Goal: Information Seeking & Learning: Learn about a topic

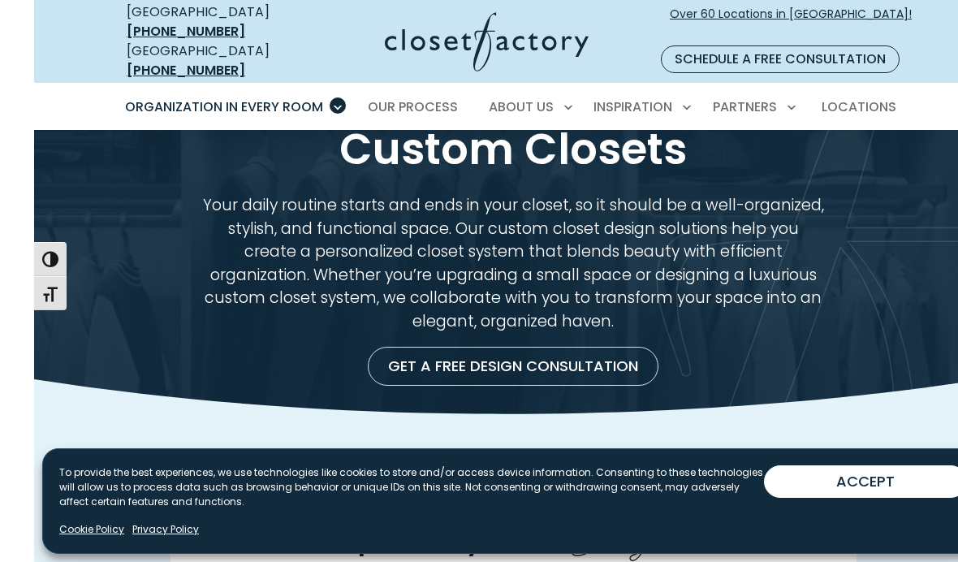
scroll to position [50, 0]
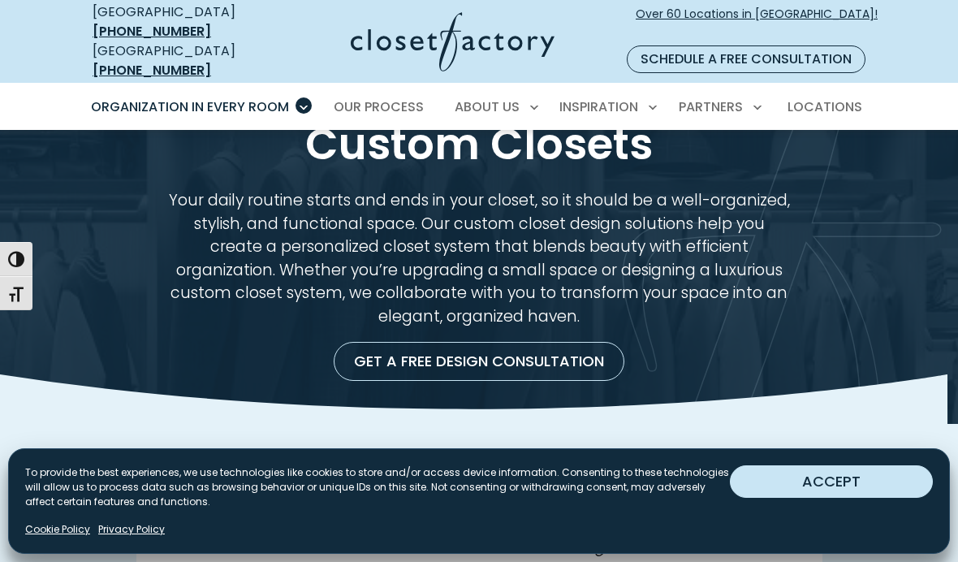
click at [851, 498] on button "ACCEPT" at bounding box center [831, 481] width 203 height 32
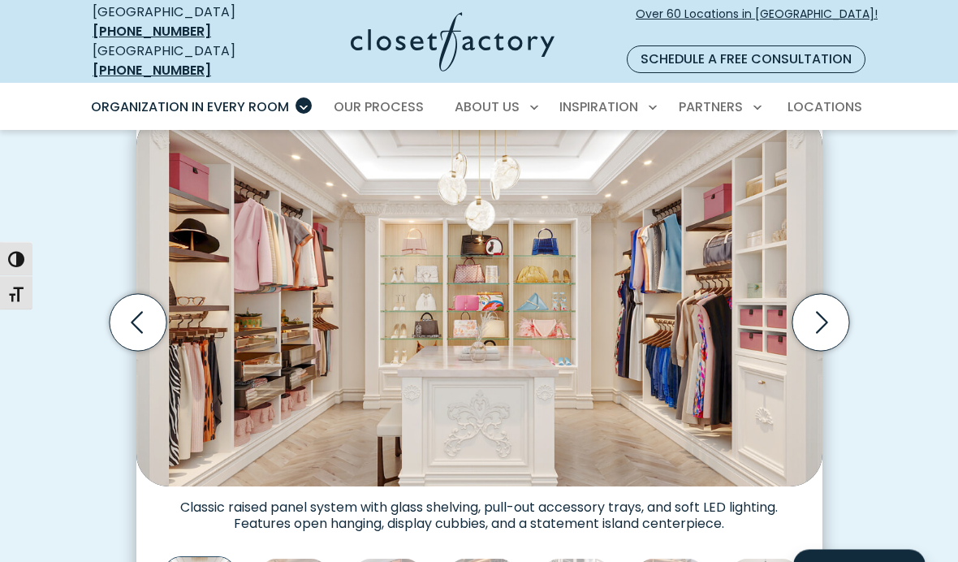
scroll to position [520, 0]
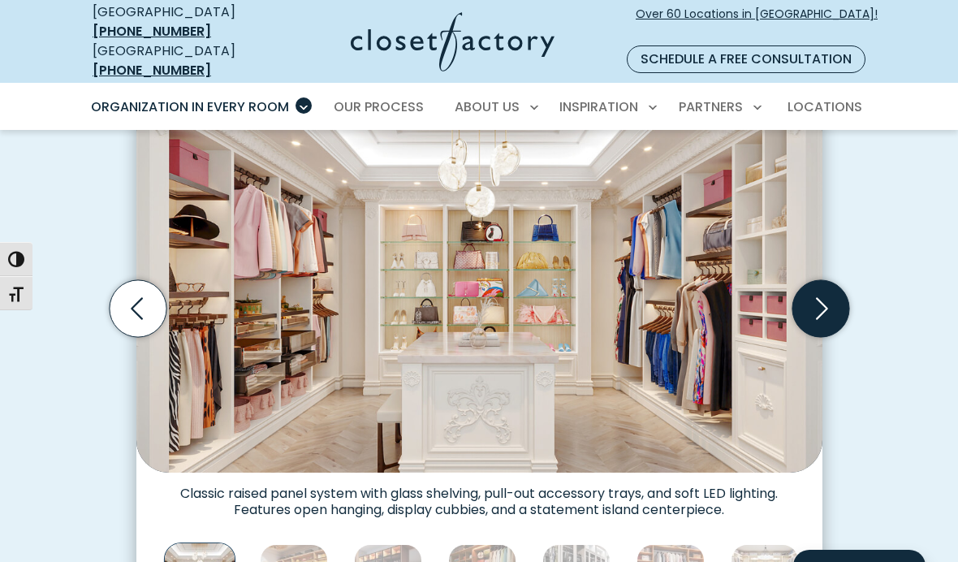
click at [827, 288] on icon "Next slide" at bounding box center [820, 308] width 57 height 57
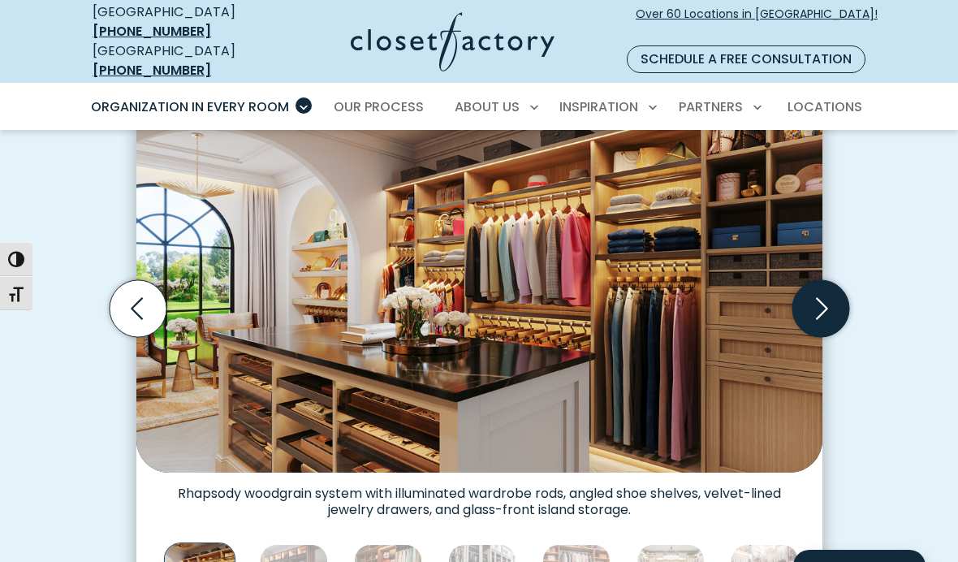
click at [823, 288] on icon "Next slide" at bounding box center [820, 308] width 57 height 57
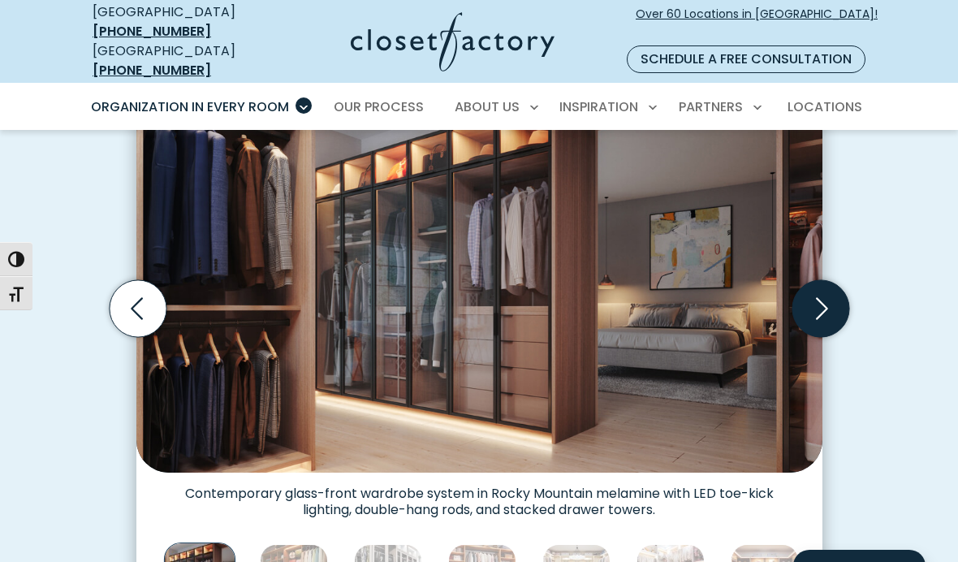
click at [825, 294] on icon "Next slide" at bounding box center [820, 308] width 57 height 57
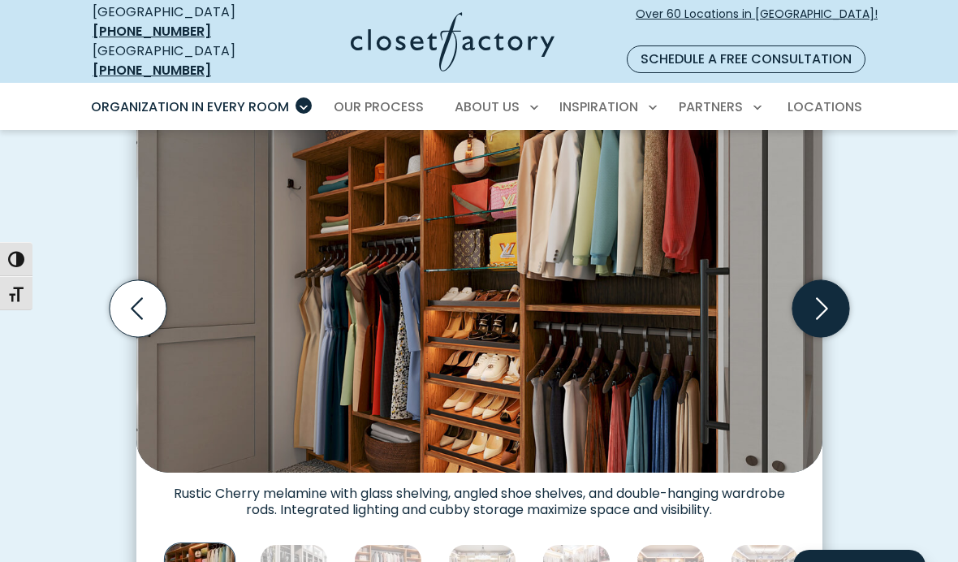
click at [829, 287] on icon "Next slide" at bounding box center [820, 308] width 57 height 57
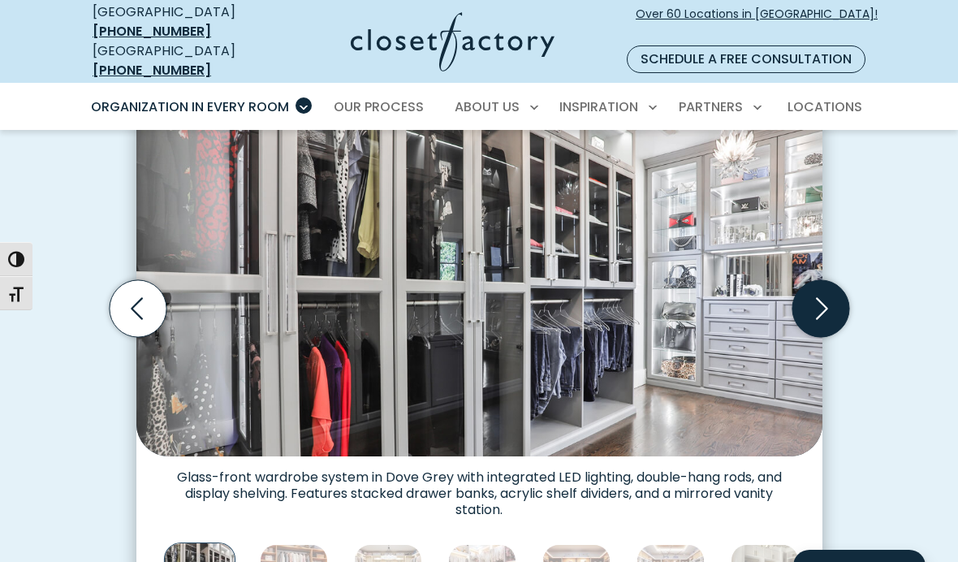
click at [828, 291] on icon "Next slide" at bounding box center [820, 308] width 57 height 57
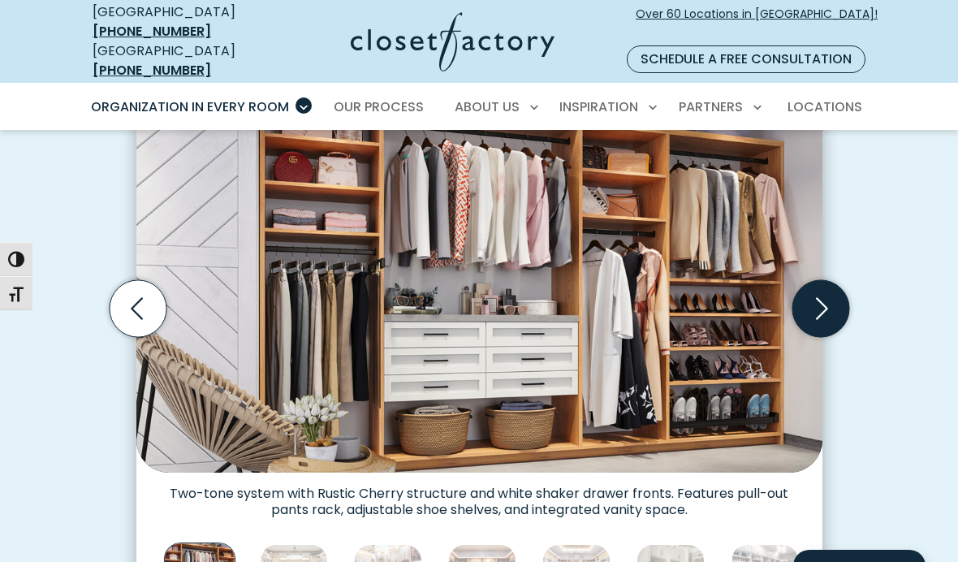
click at [829, 287] on icon "Next slide" at bounding box center [820, 308] width 57 height 57
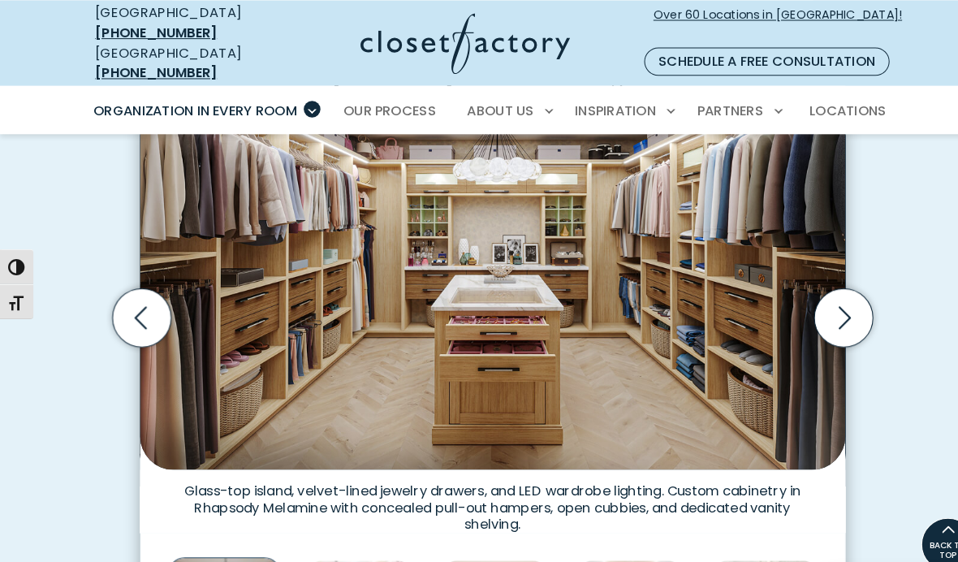
scroll to position [519, 0]
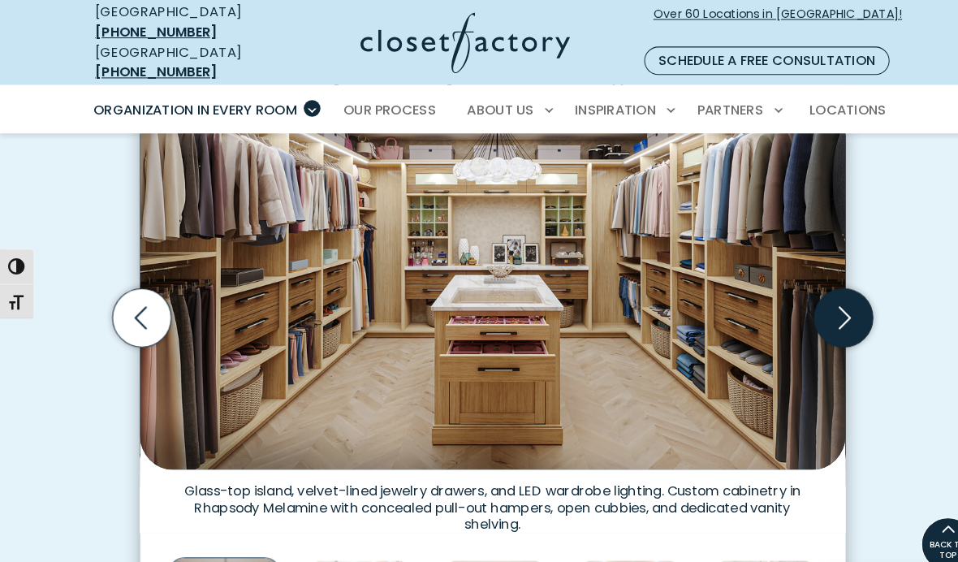
click at [825, 298] on icon "Next slide" at bounding box center [822, 309] width 12 height 22
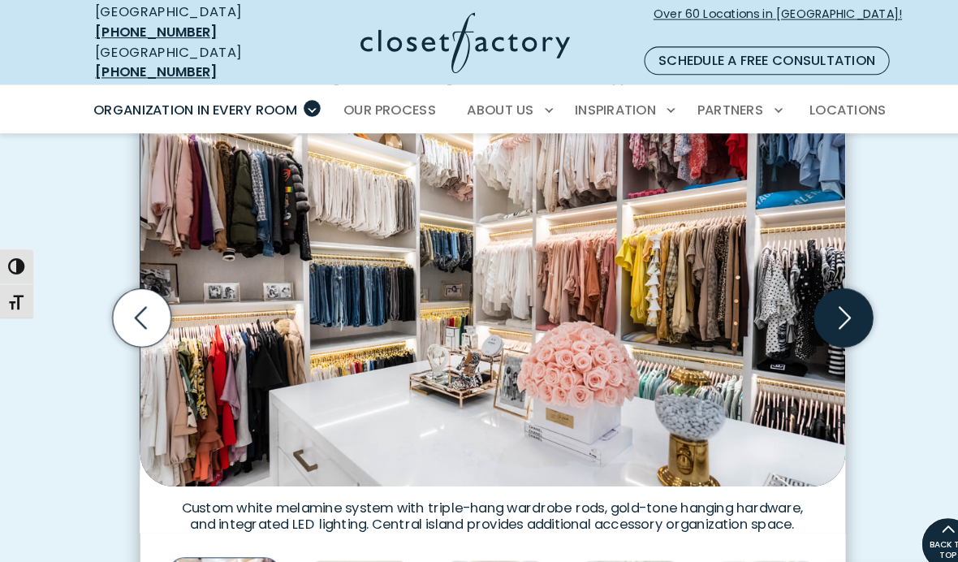
click at [818, 291] on icon "Next slide" at bounding box center [820, 309] width 57 height 57
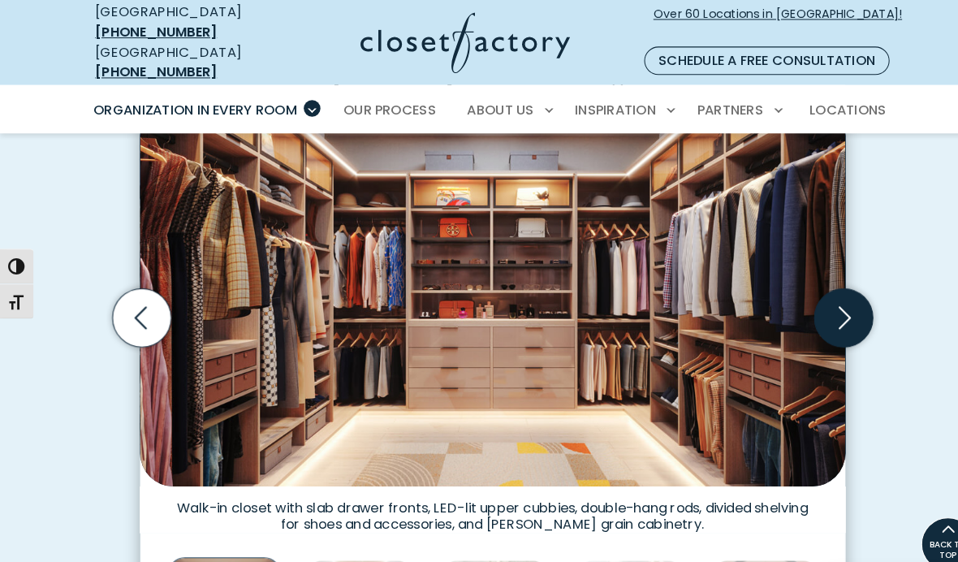
click at [836, 292] on icon "Next slide" at bounding box center [820, 309] width 57 height 57
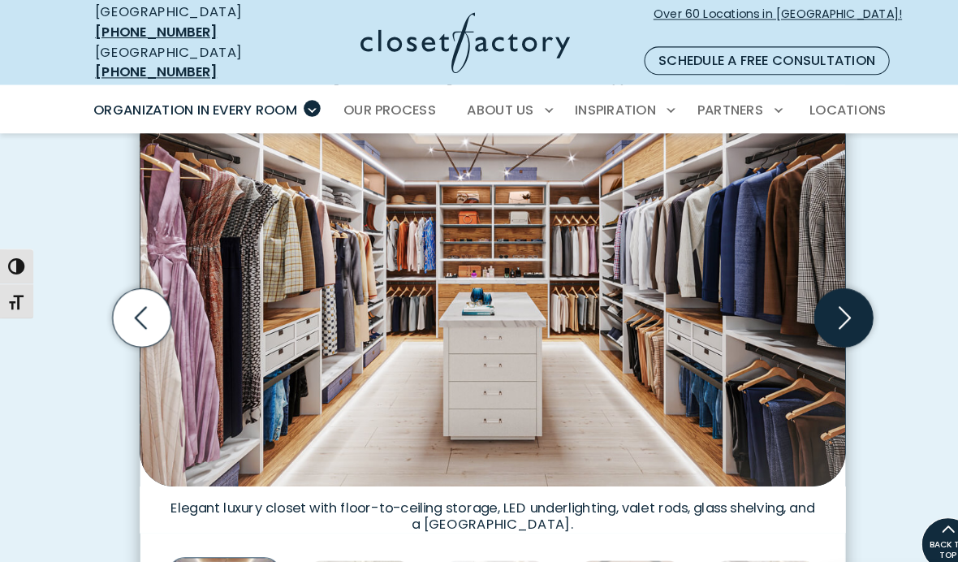
click at [828, 293] on icon "Next slide" at bounding box center [820, 309] width 57 height 57
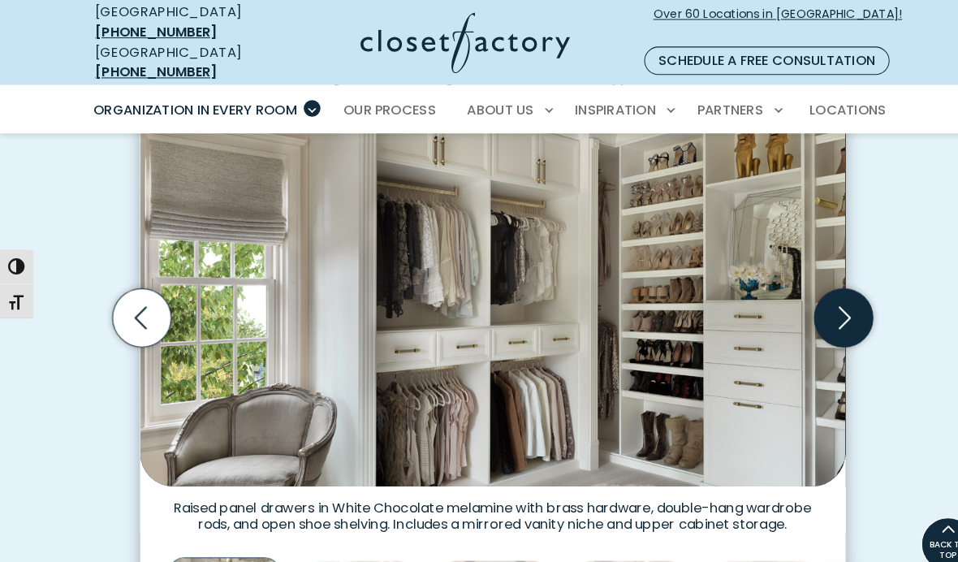
click at [832, 287] on icon "Next slide" at bounding box center [820, 309] width 57 height 57
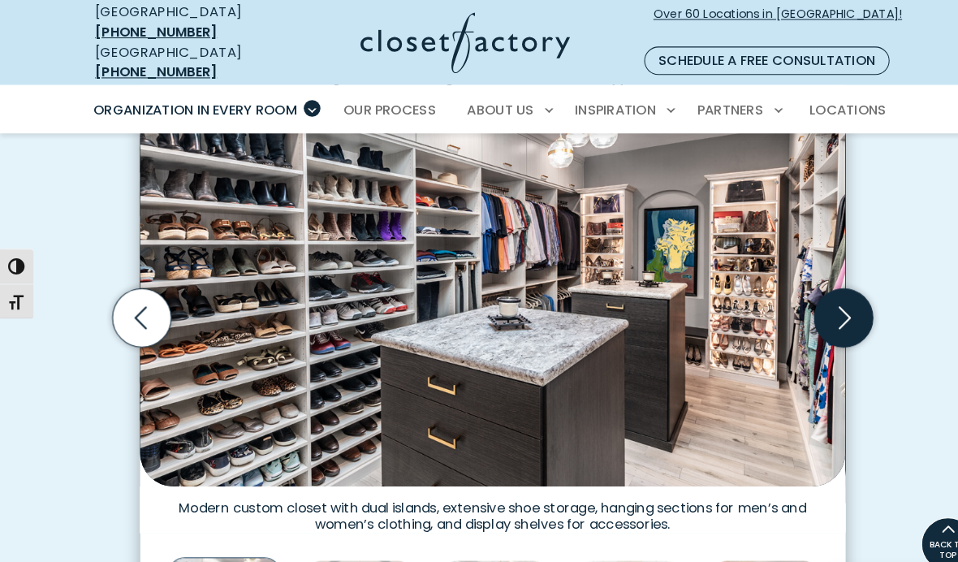
click at [827, 293] on icon "Next slide" at bounding box center [820, 309] width 57 height 57
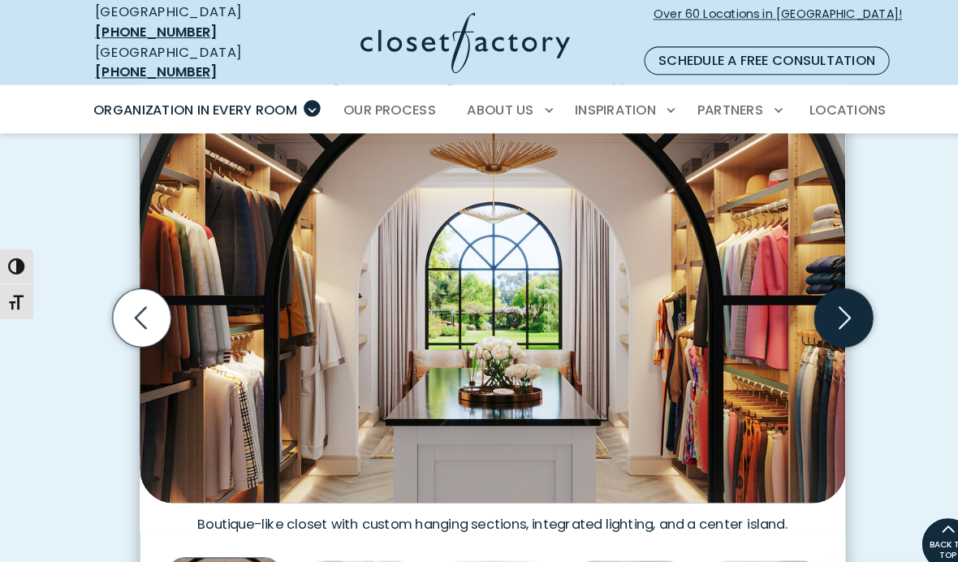
click at [831, 296] on icon "Next slide" at bounding box center [820, 309] width 57 height 57
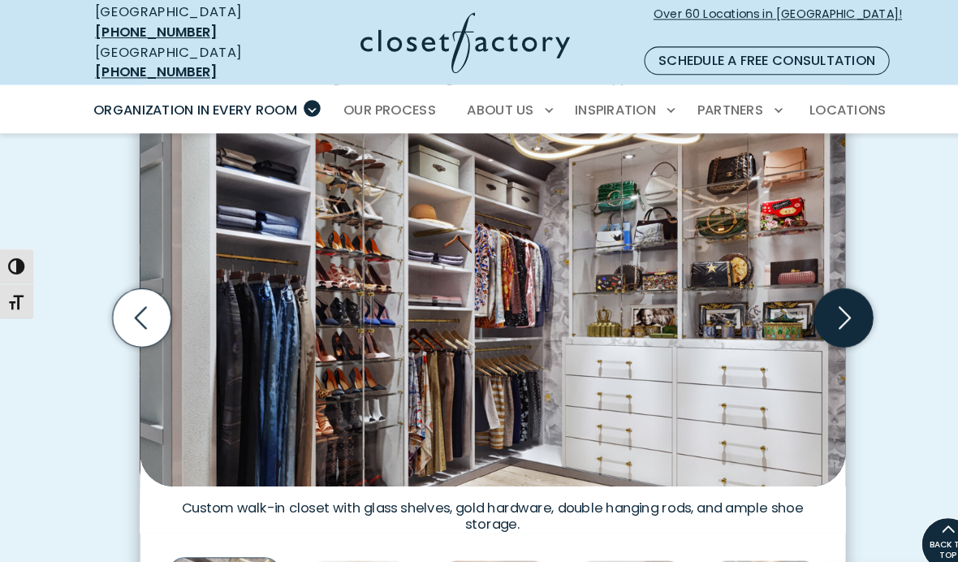
click at [824, 298] on icon "Next slide" at bounding box center [822, 309] width 12 height 22
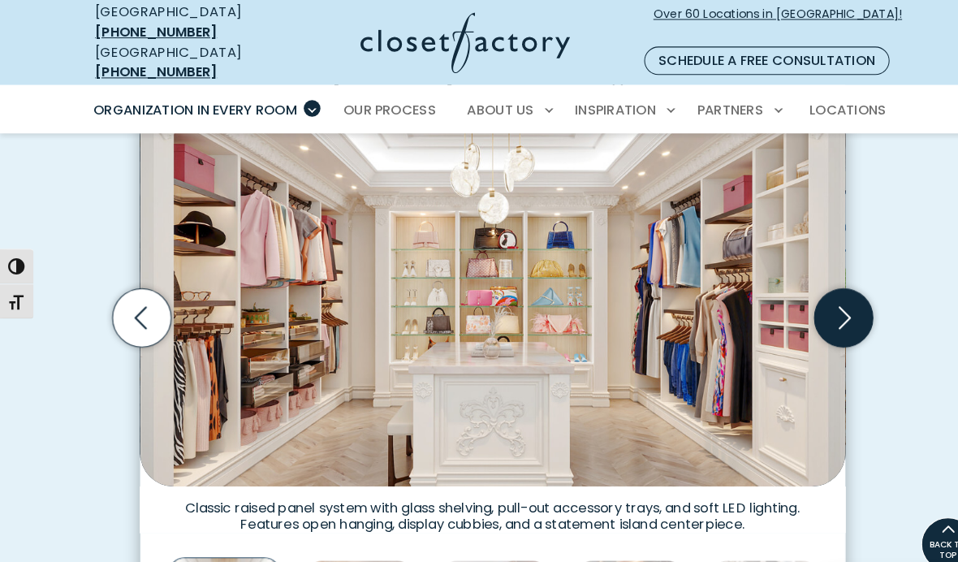
click at [823, 281] on icon "Next slide" at bounding box center [820, 309] width 57 height 57
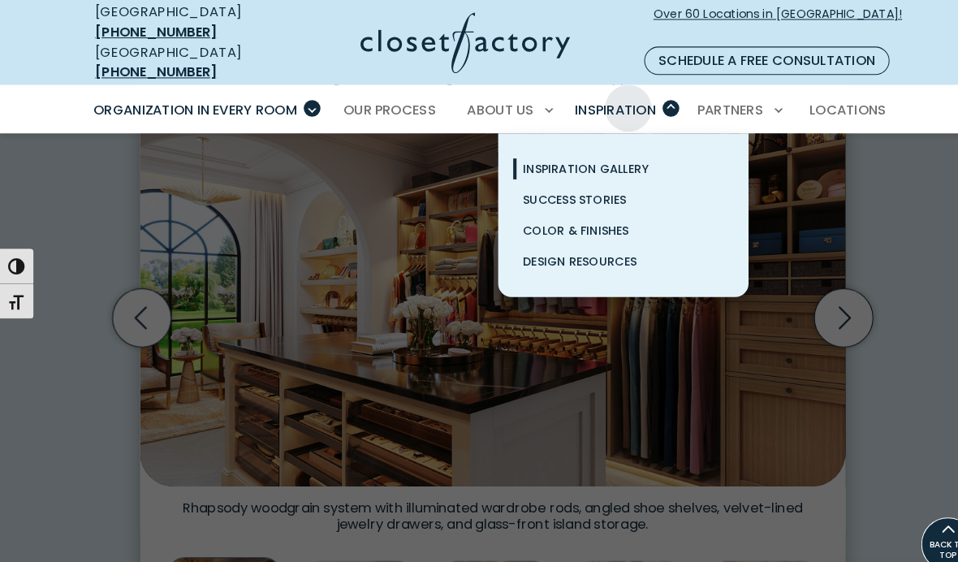
click at [620, 156] on span "Inspiration Gallery" at bounding box center [570, 164] width 122 height 16
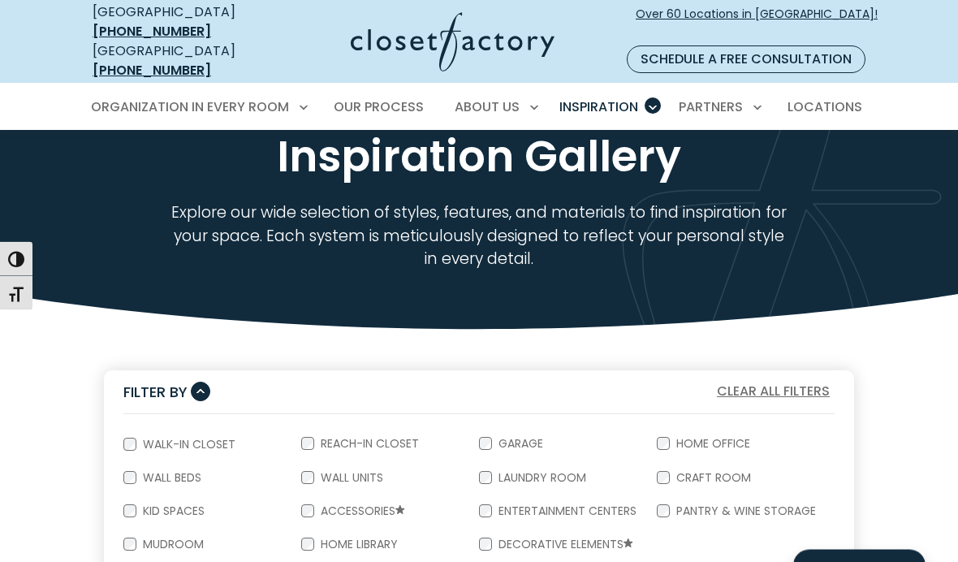
scroll to position [56, 0]
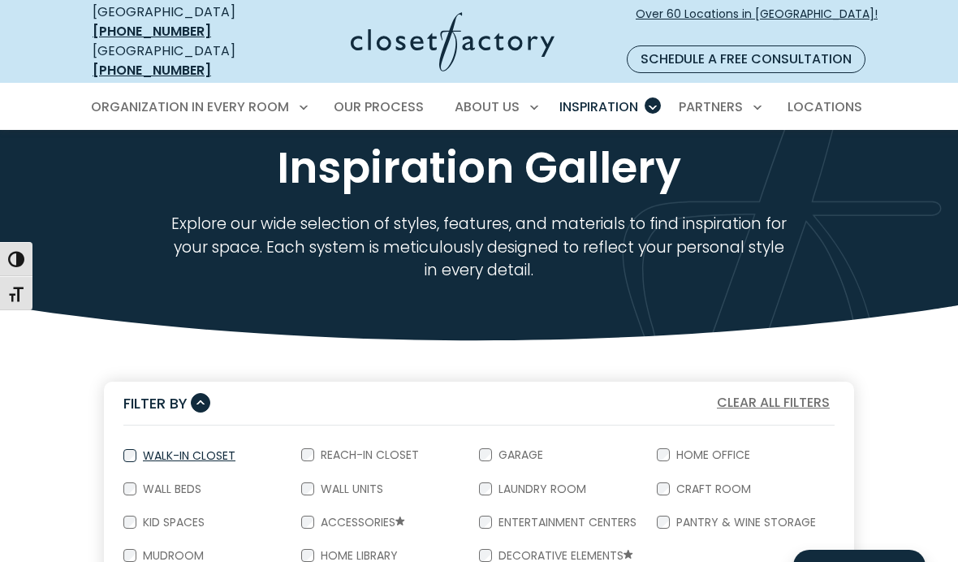
click at [235, 450] on label "Walk-In Closet" at bounding box center [187, 455] width 102 height 11
click at [366, 516] on label "Accessories" at bounding box center [361, 522] width 94 height 13
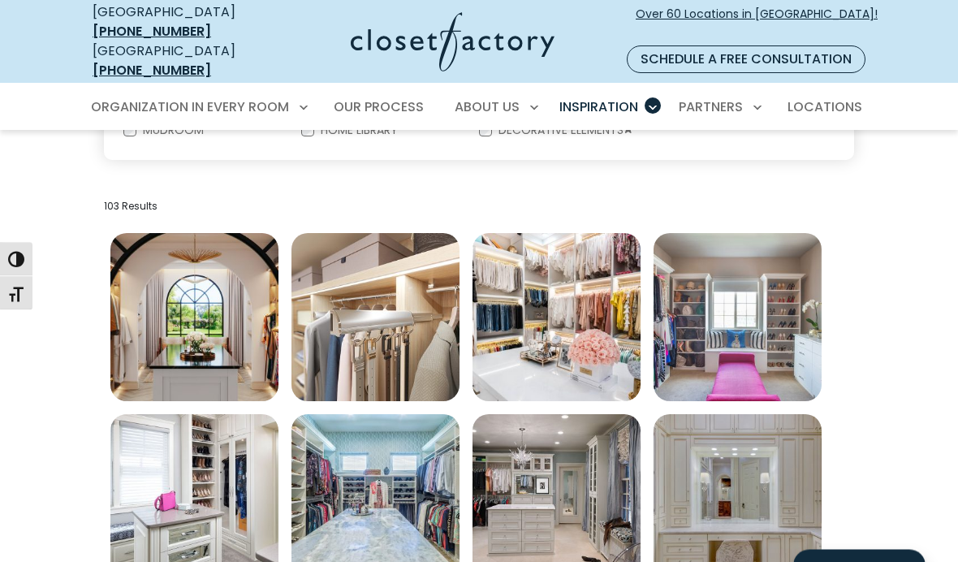
scroll to position [482, 0]
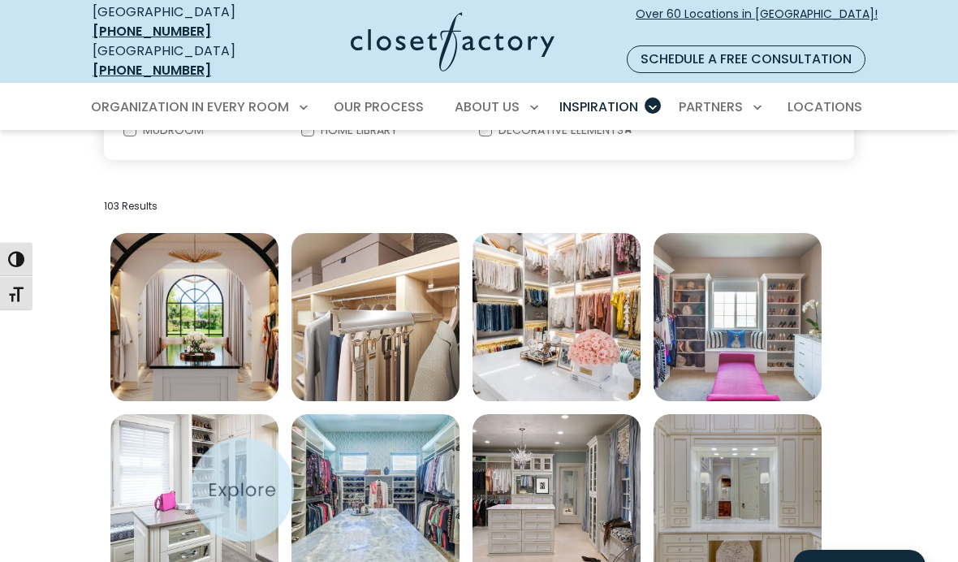
click at [238, 489] on img "Open inspiration gallery to preview enlarged image" at bounding box center [194, 498] width 168 height 168
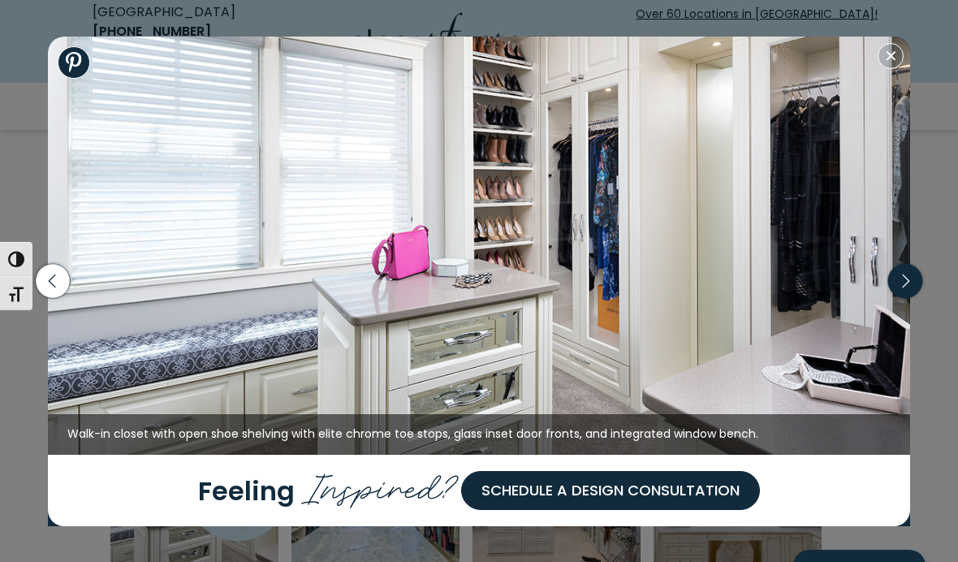
click at [896, 316] on icon "button" at bounding box center [905, 281] width 42 height 70
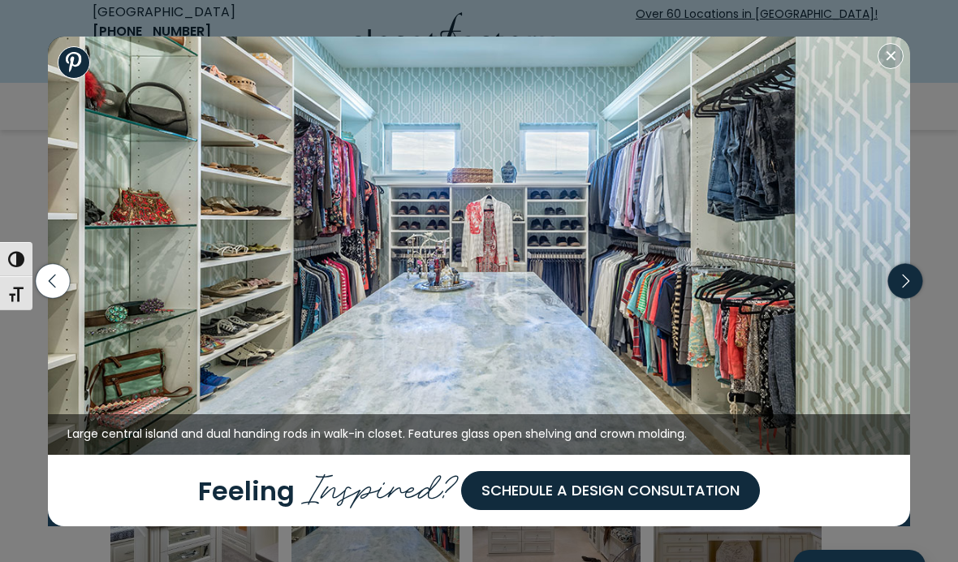
click at [903, 298] on icon "button" at bounding box center [905, 281] width 34 height 34
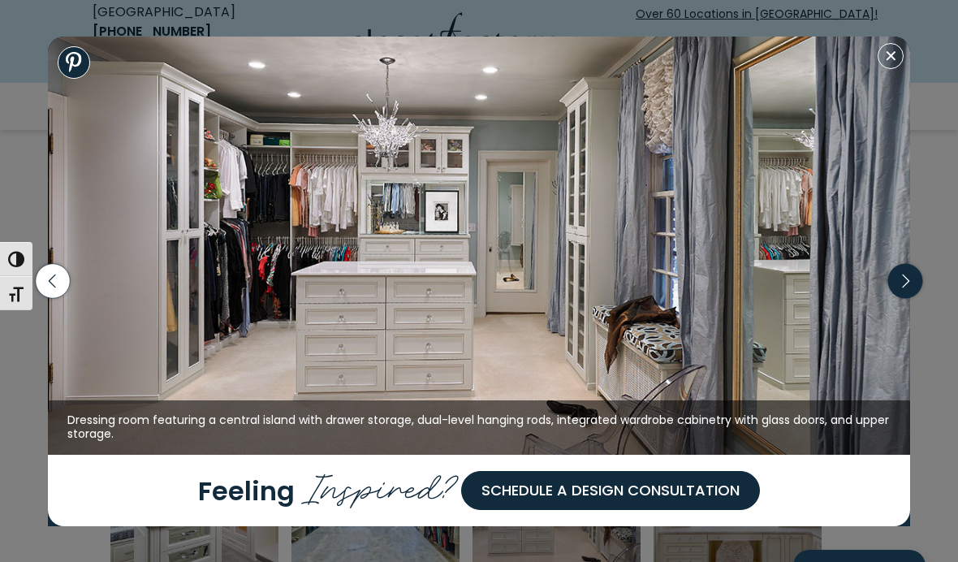
click at [907, 298] on icon "button" at bounding box center [905, 281] width 34 height 34
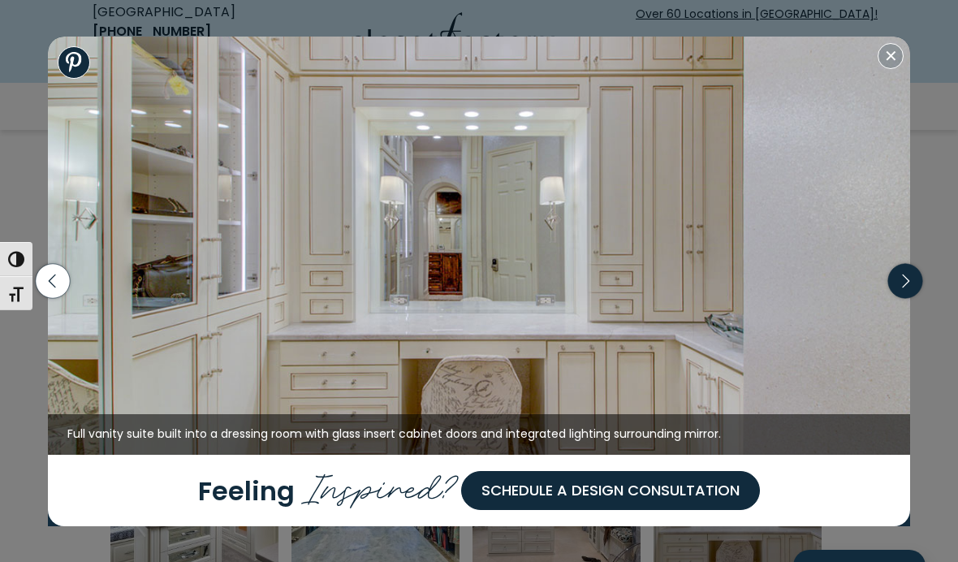
click at [906, 288] on icon "button" at bounding box center [905, 281] width 7 height 14
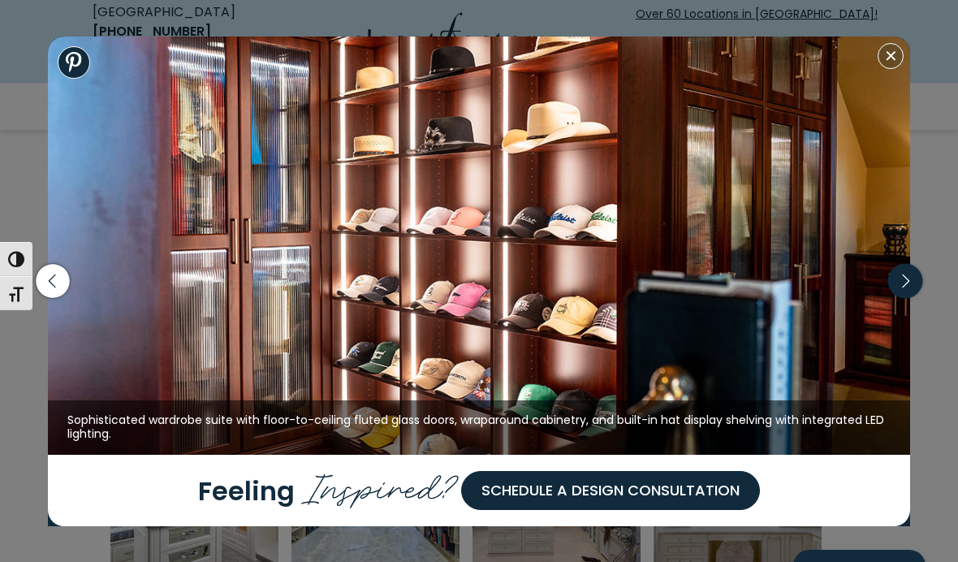
click at [913, 298] on icon "button" at bounding box center [905, 281] width 34 height 34
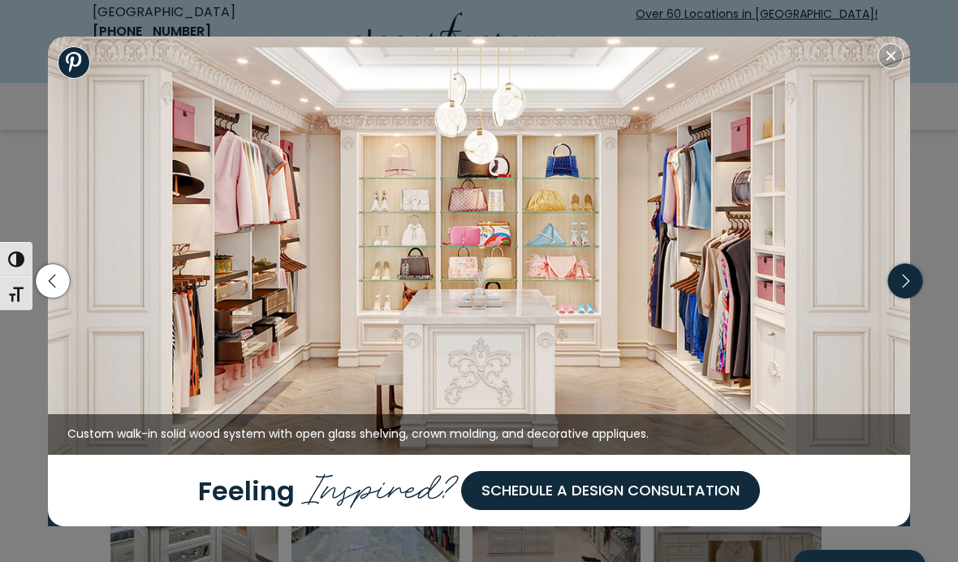
click at [908, 288] on icon "button" at bounding box center [905, 281] width 7 height 14
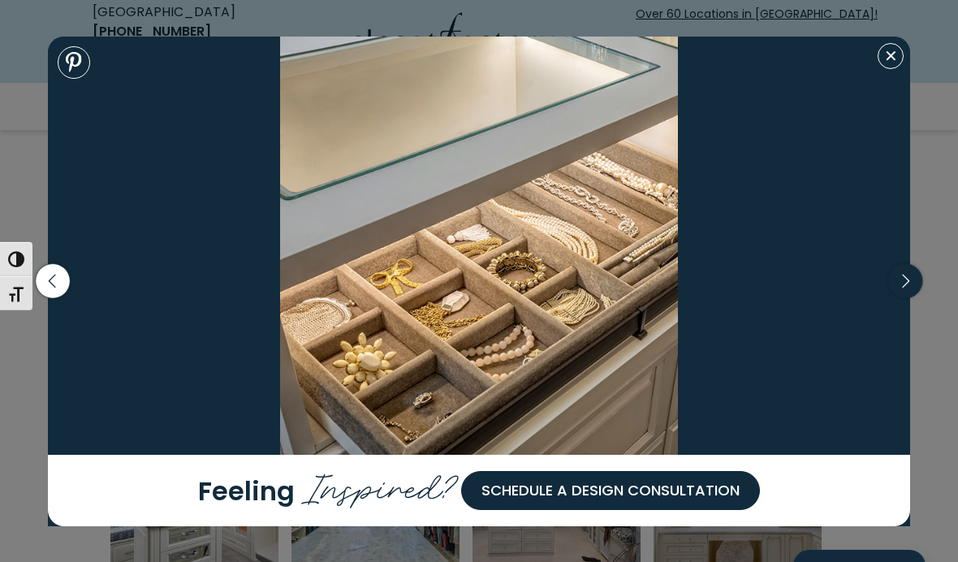
click at [912, 298] on icon "button" at bounding box center [905, 281] width 34 height 34
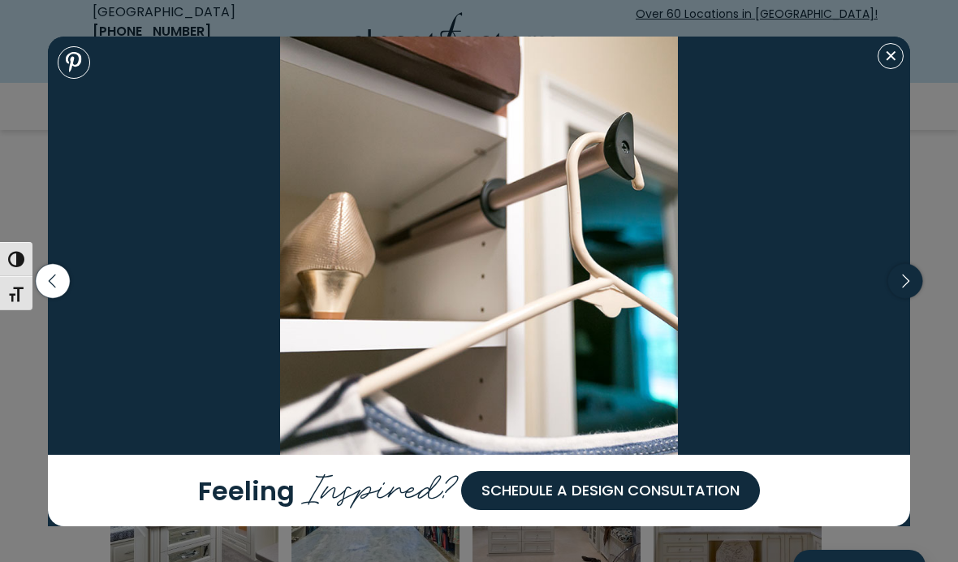
click at [909, 298] on icon "button" at bounding box center [905, 281] width 34 height 34
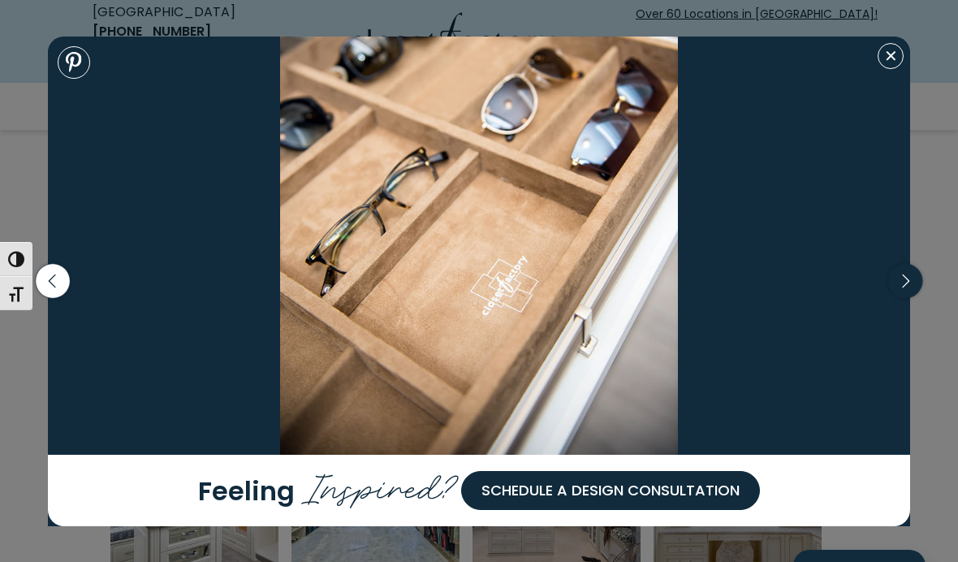
click at [913, 298] on icon "button" at bounding box center [905, 281] width 34 height 34
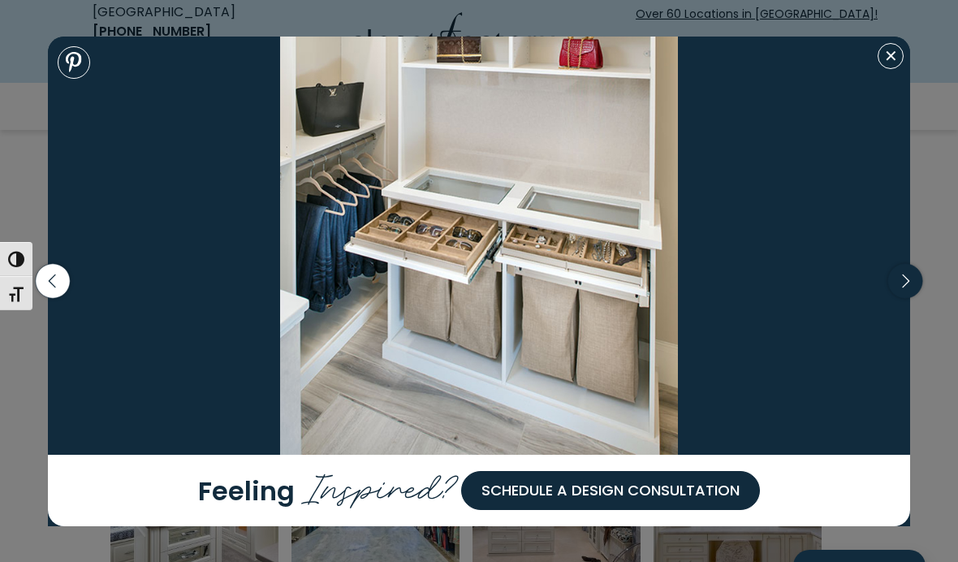
click at [912, 298] on icon "button" at bounding box center [905, 281] width 34 height 34
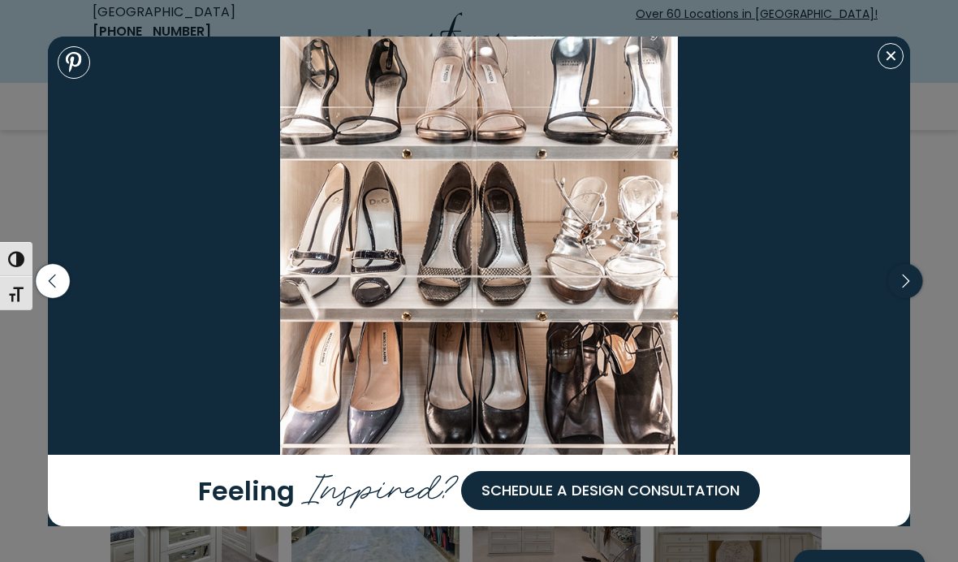
click at [915, 298] on icon "button" at bounding box center [905, 281] width 34 height 34
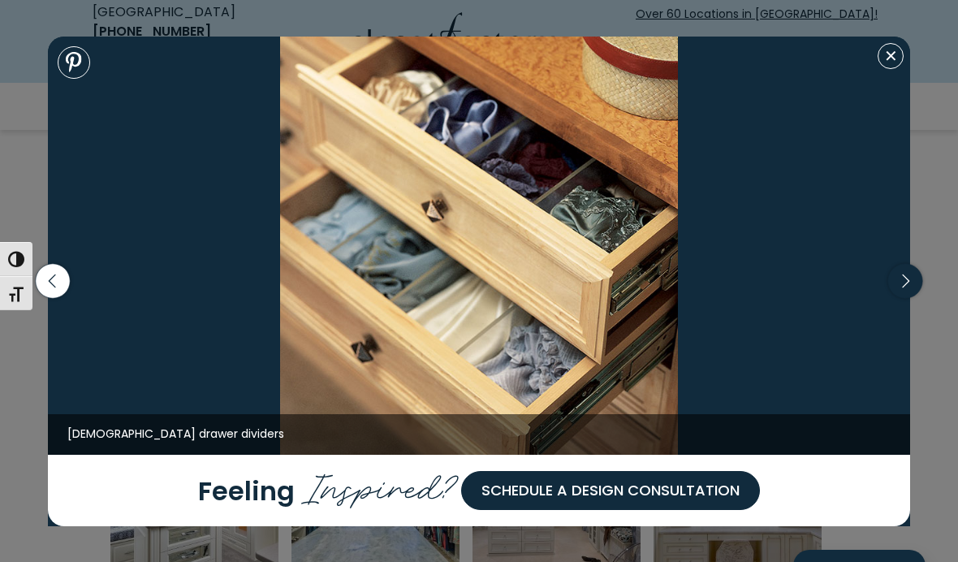
click at [904, 298] on icon "button" at bounding box center [905, 281] width 34 height 34
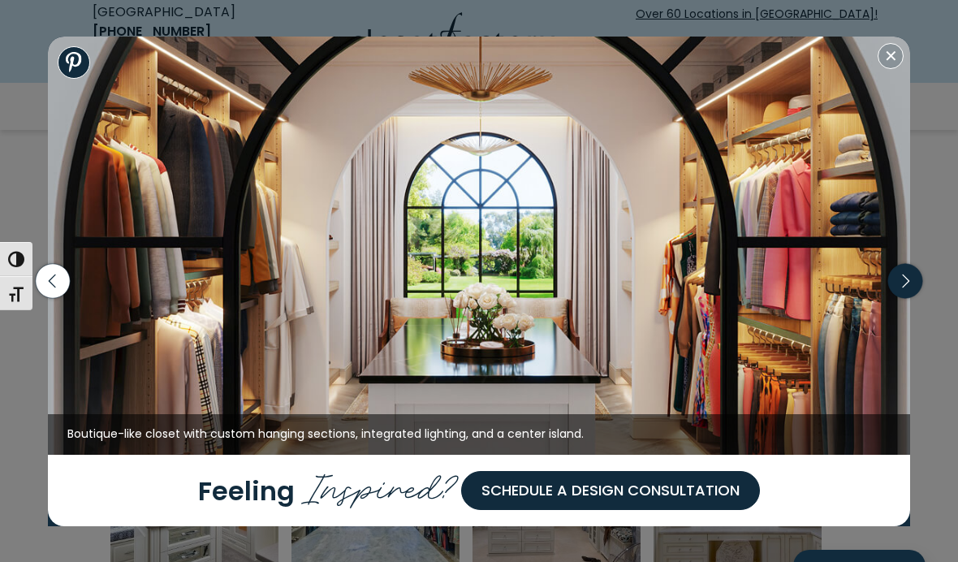
click at [920, 298] on icon "button" at bounding box center [905, 281] width 34 height 34
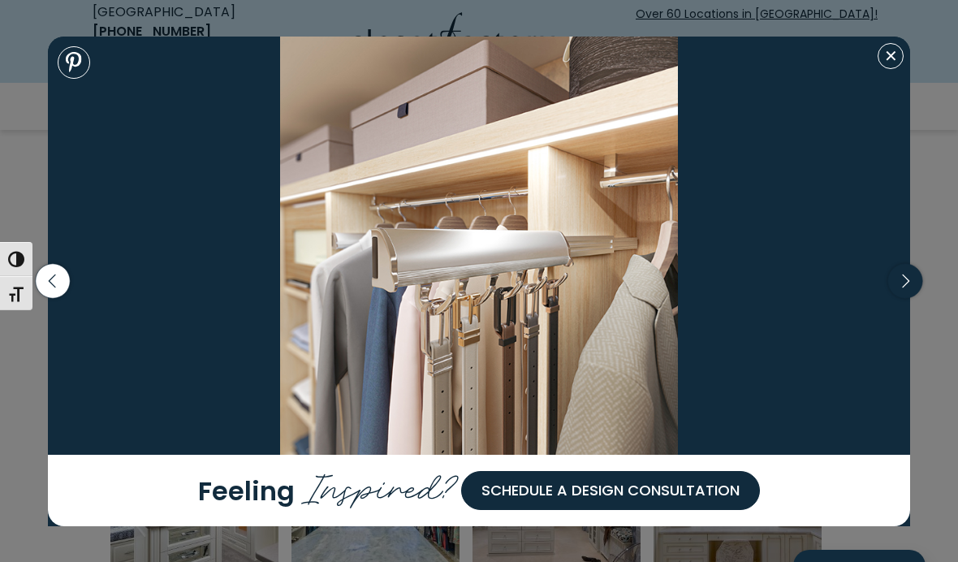
click at [923, 312] on icon "button" at bounding box center [905, 281] width 42 height 70
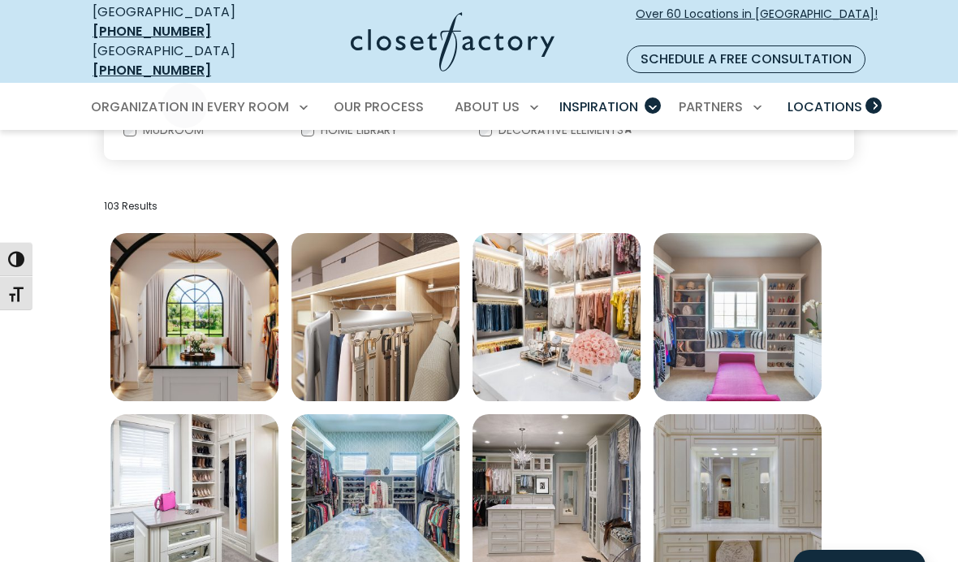
click at [850, 97] on span "Locations" at bounding box center [825, 106] width 75 height 19
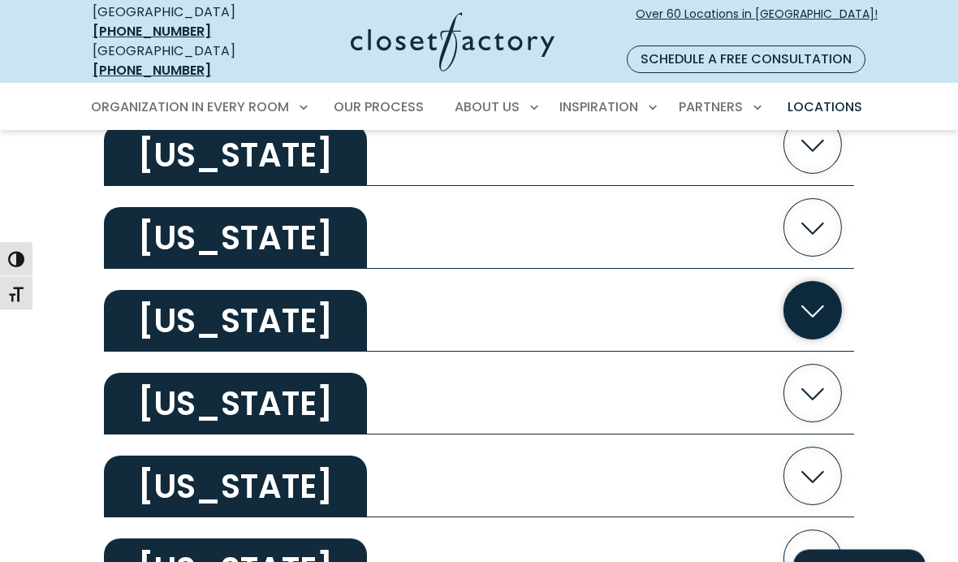
click at [818, 292] on icon "button" at bounding box center [813, 312] width 58 height 58
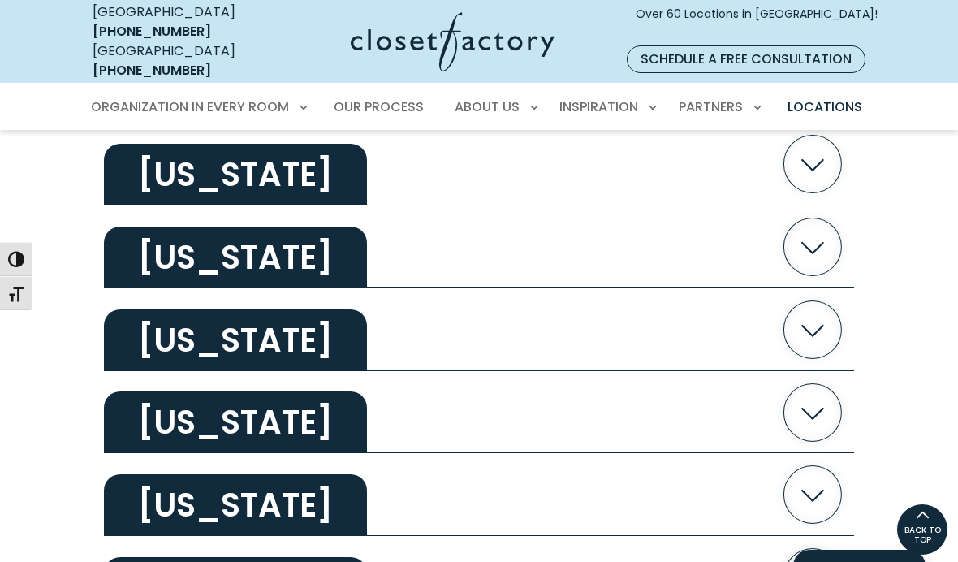
scroll to position [1697, 0]
